Goal: Task Accomplishment & Management: Manage account settings

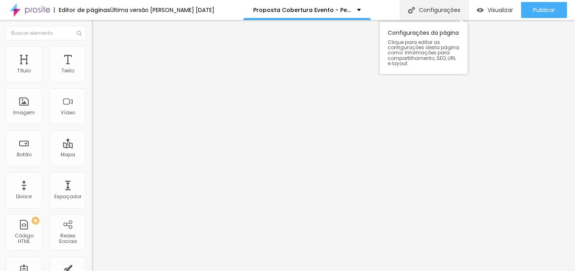
click at [423, 10] on div "Configurações" at bounding box center [434, 10] width 69 height 20
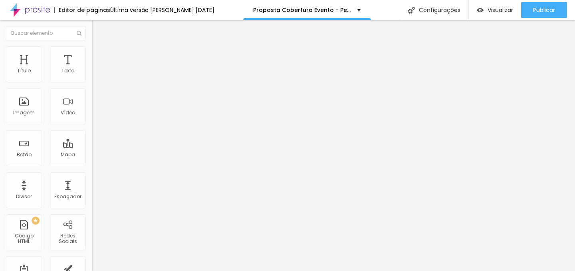
drag, startPoint x: 372, startPoint y: 76, endPoint x: 295, endPoint y: 79, distance: 77.5
type input "Proposta Cobertura Evento"
drag, startPoint x: 369, startPoint y: 117, endPoint x: 296, endPoint y: 117, distance: 72.7
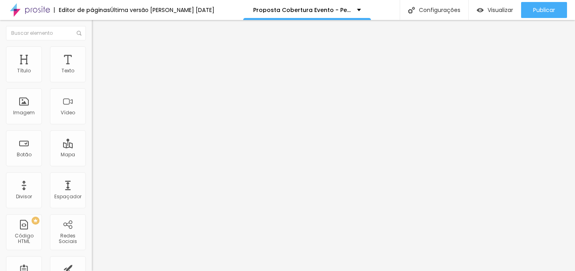
type input "/proposta-cobertura-evento"
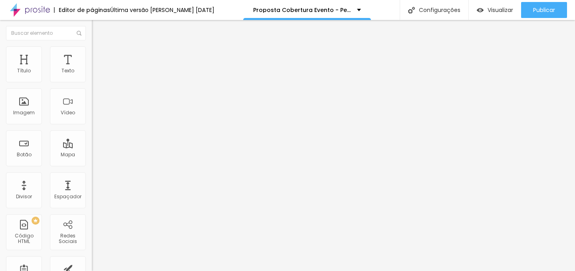
drag, startPoint x: 509, startPoint y: 243, endPoint x: 492, endPoint y: 240, distance: 17.3
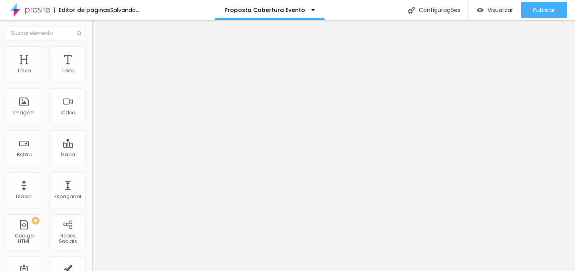
click at [92, 69] on span "Trocar imagem" at bounding box center [114, 65] width 44 height 7
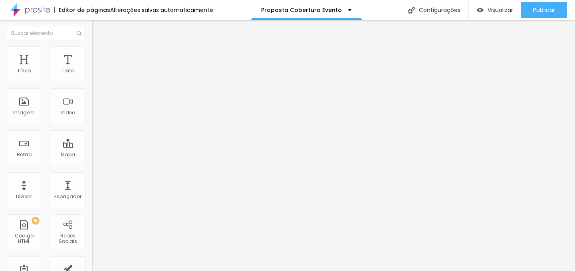
drag, startPoint x: 73, startPoint y: 111, endPoint x: 123, endPoint y: 125, distance: 52.7
drag, startPoint x: 538, startPoint y: 9, endPoint x: 519, endPoint y: 12, distance: 19.8
click at [538, 9] on span "Publicar" at bounding box center [544, 10] width 22 height 6
